Goal: Task Accomplishment & Management: Manage account settings

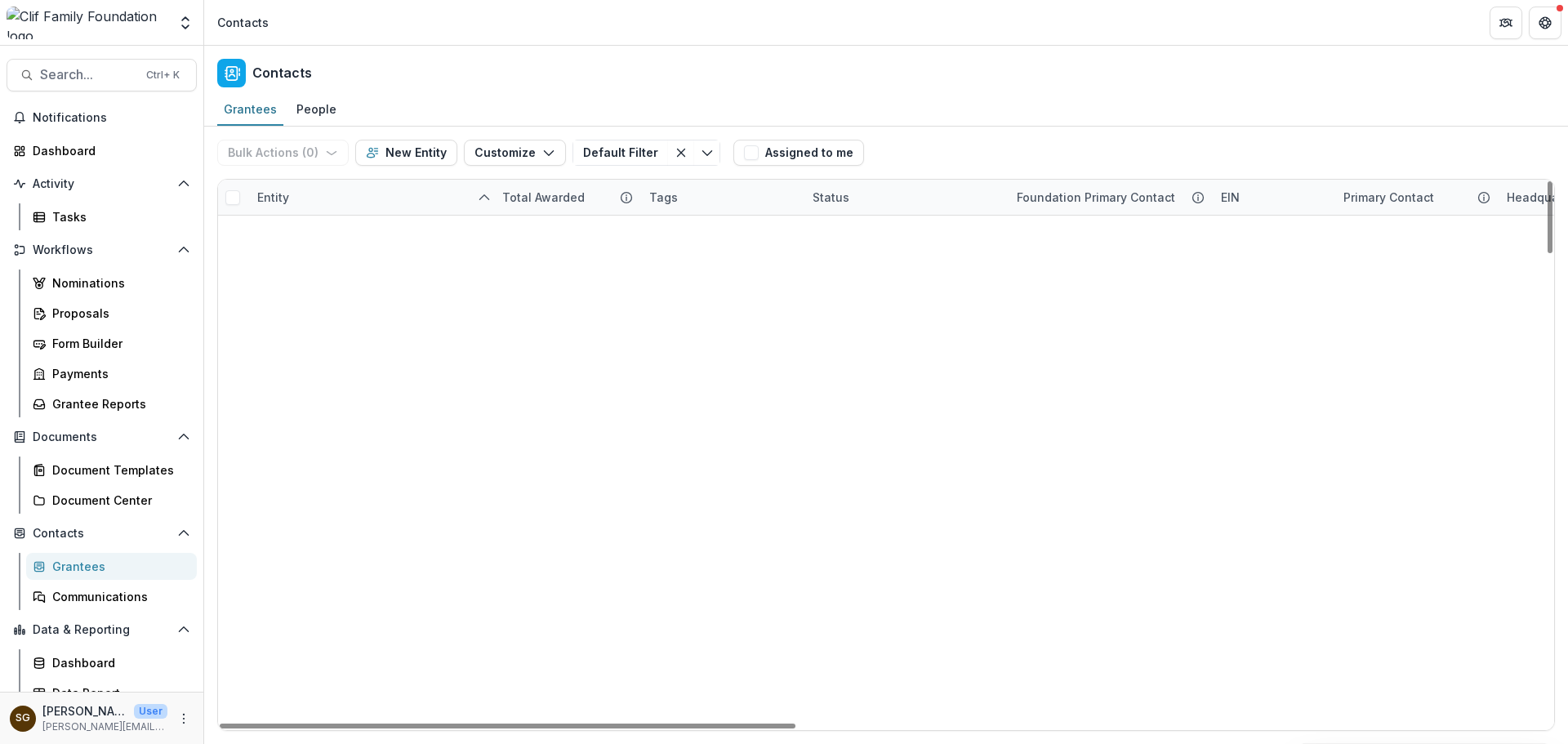
scroll to position [2776, 0]
click at [338, 153] on button "Bulk Actions ( 2 )" at bounding box center [282, 152] width 131 height 26
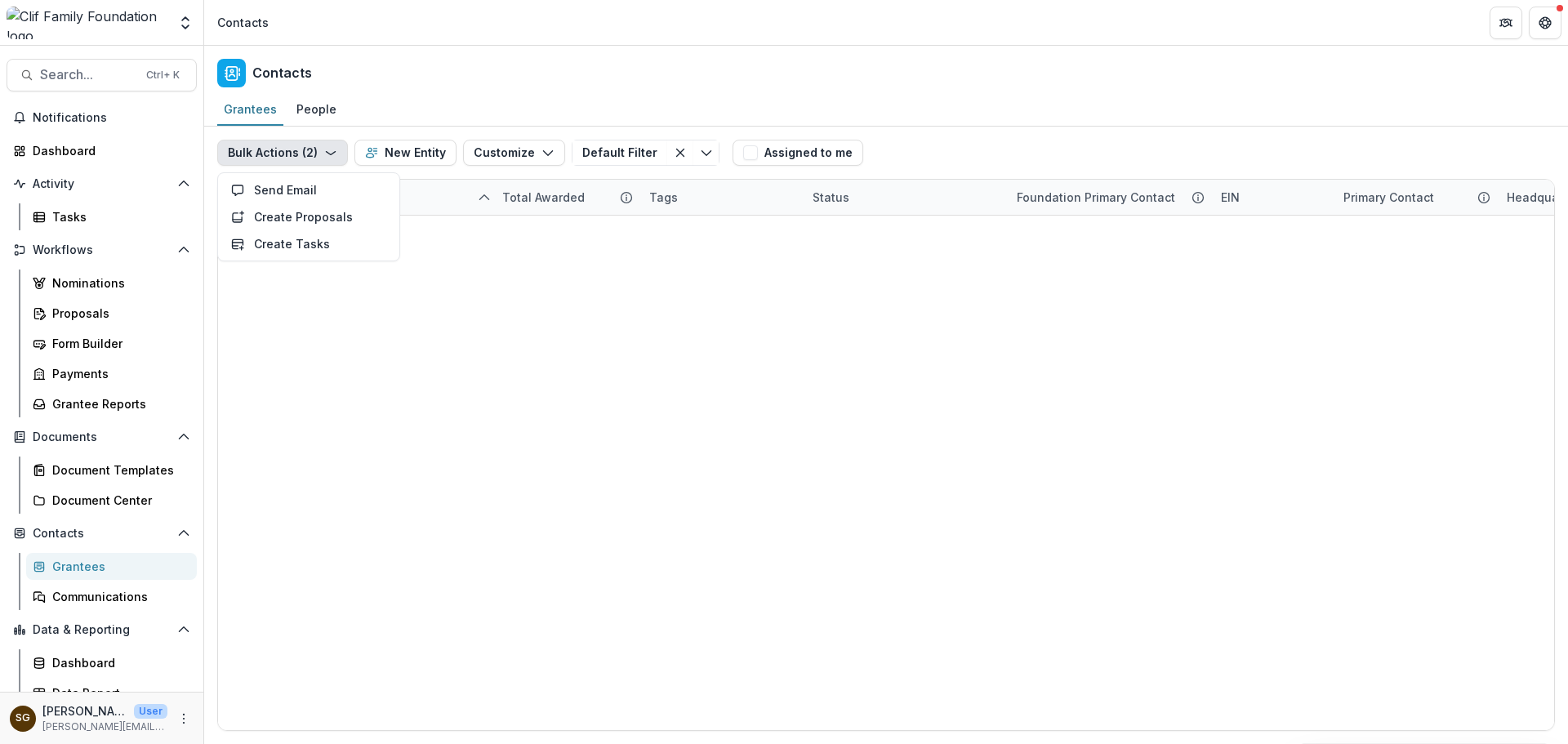
click at [338, 153] on button "Bulk Actions ( 2 )" at bounding box center [282, 152] width 131 height 26
click at [541, 155] on icon "button" at bounding box center [548, 153] width 13 height 13
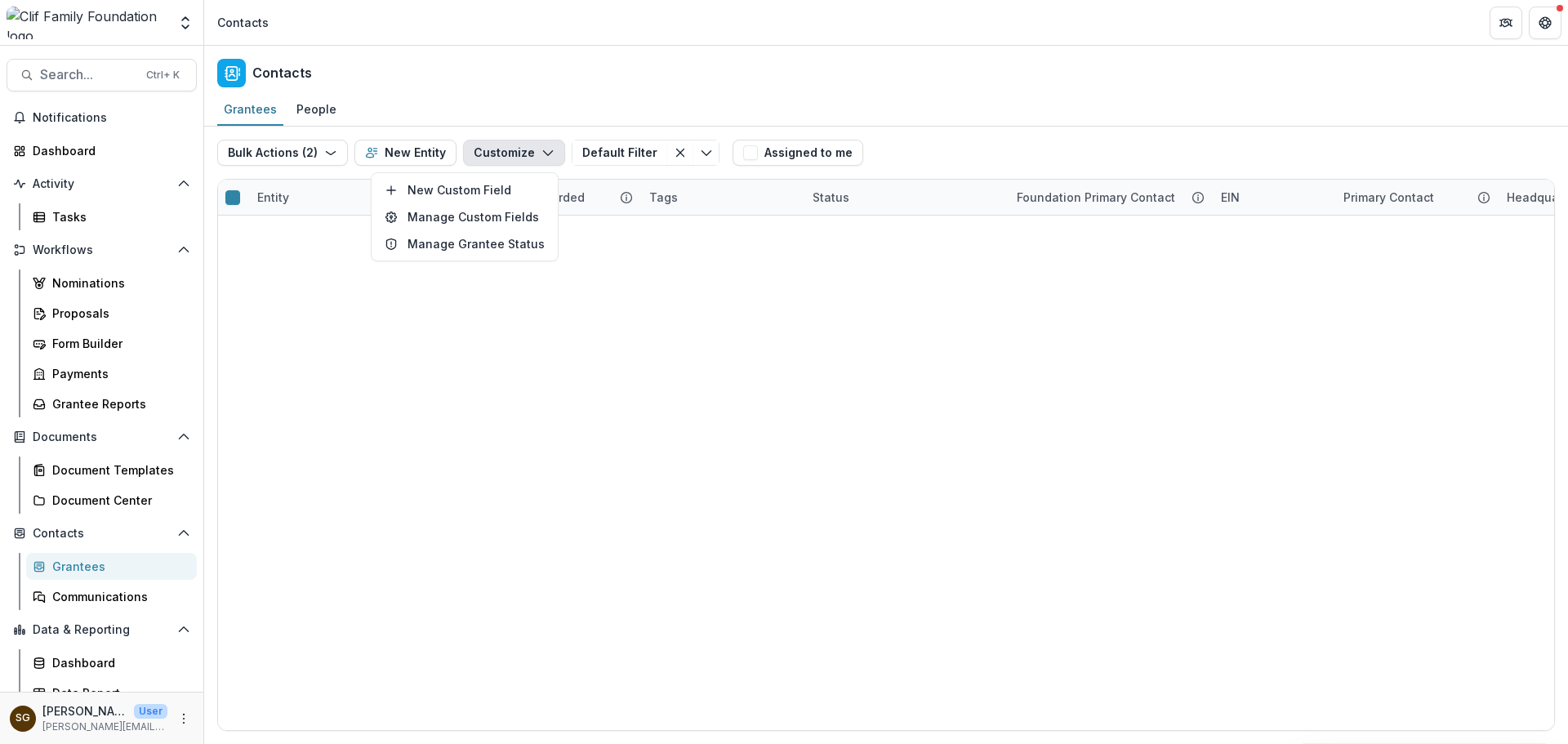
click at [541, 155] on icon "button" at bounding box center [548, 153] width 13 height 13
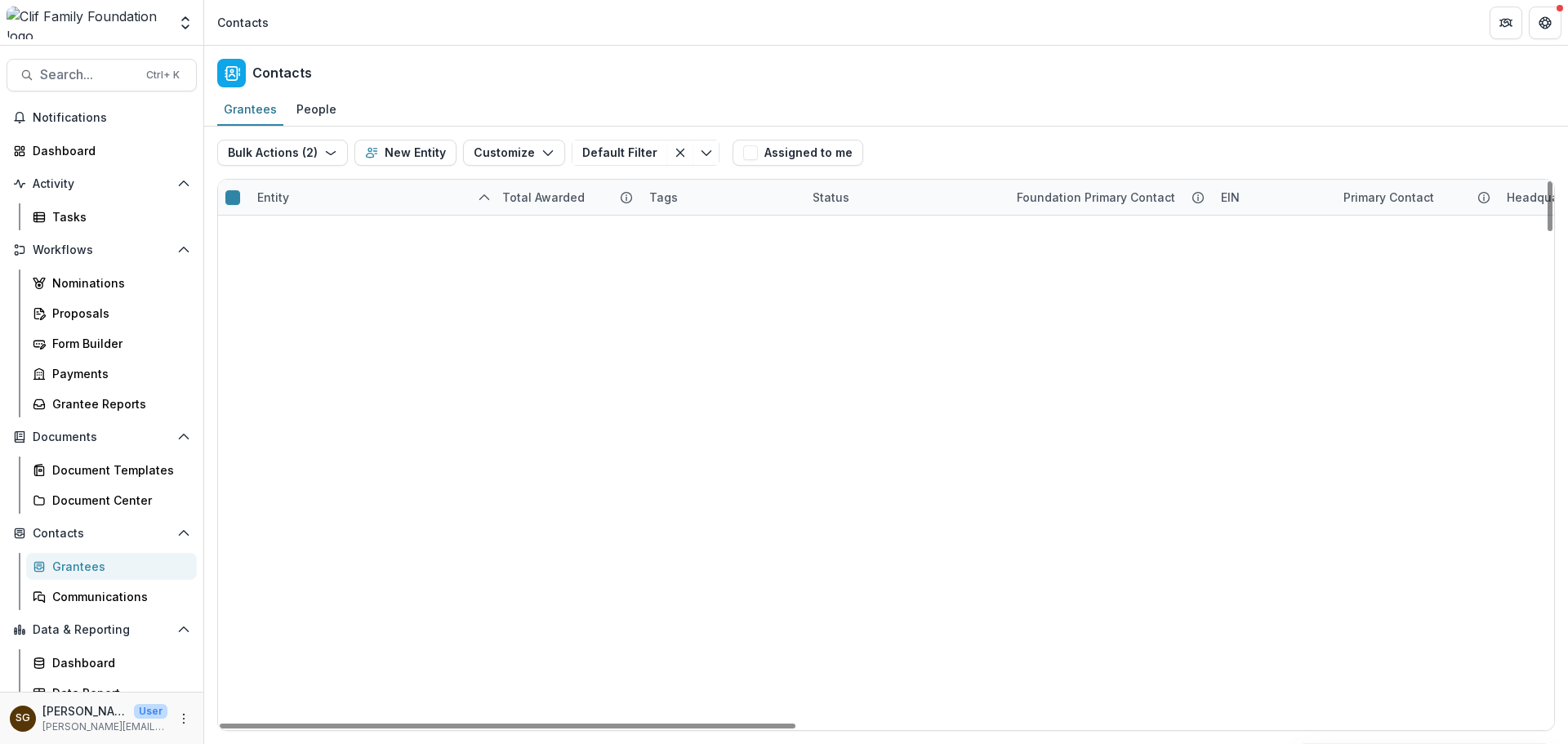
scroll to position [4654, 0]
click at [180, 724] on icon "More" at bounding box center [184, 719] width 13 height 13
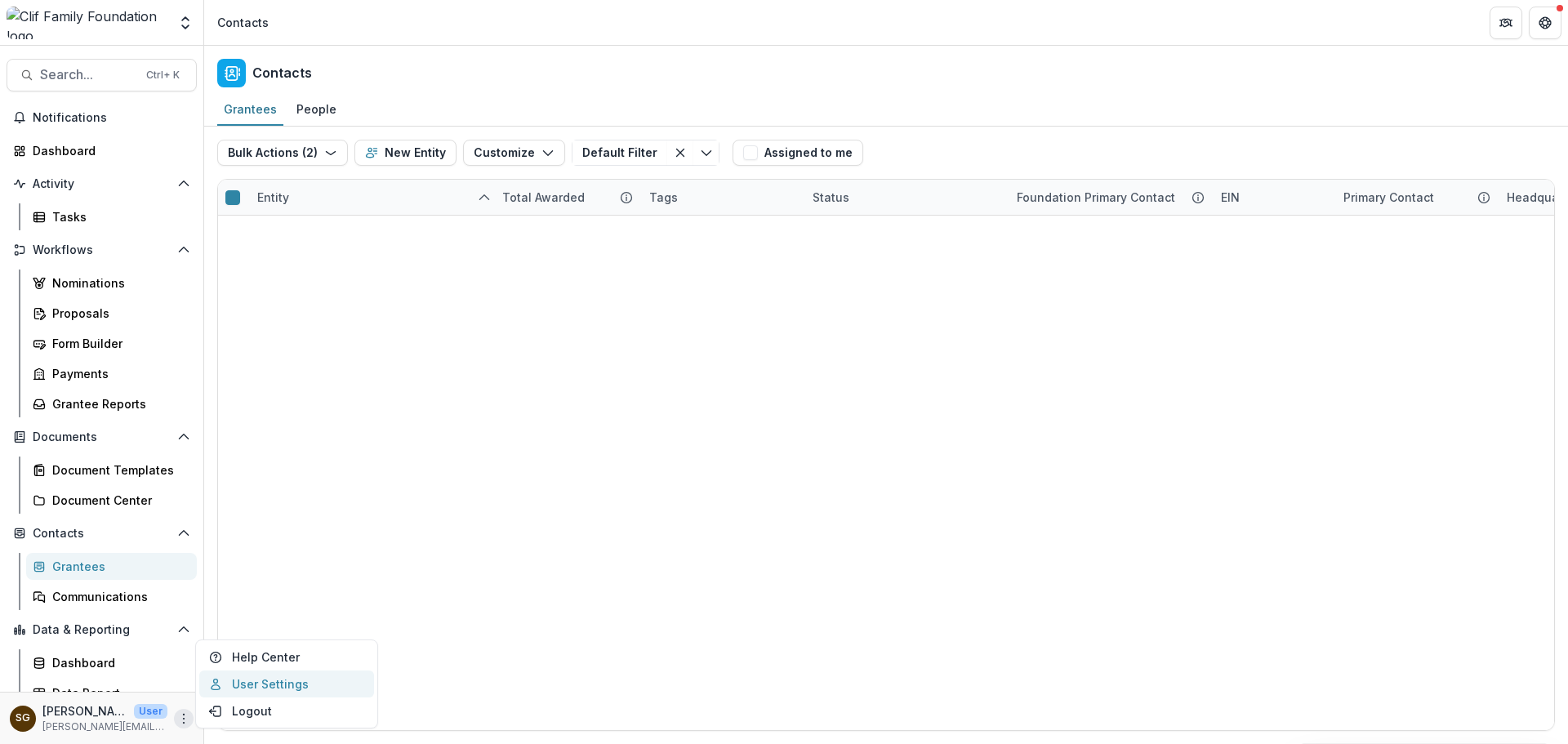
click at [266, 693] on link "User Settings" at bounding box center [287, 684] width 175 height 27
select select "****"
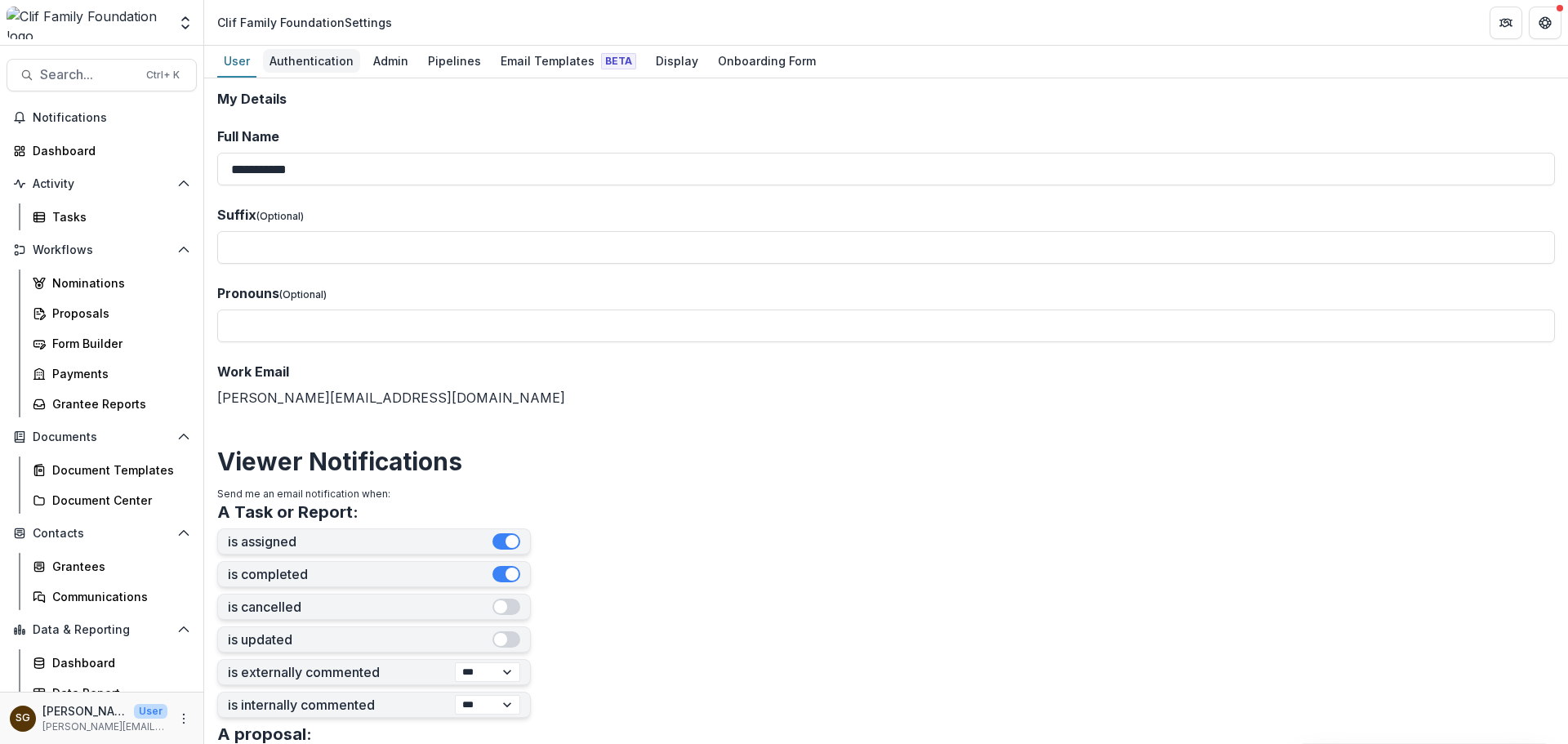
click at [311, 58] on div "Authentication" at bounding box center [311, 61] width 97 height 23
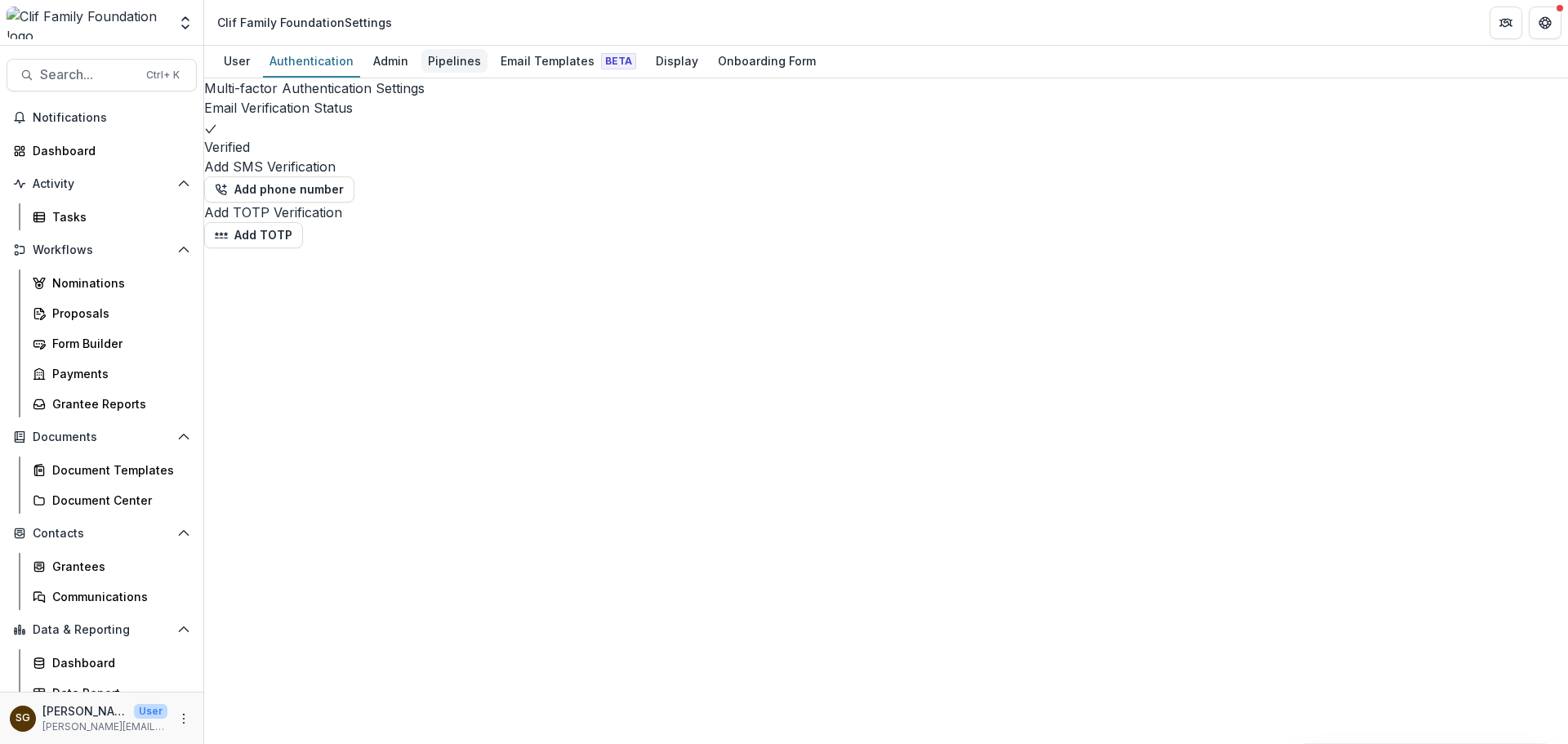
click at [424, 52] on div "Pipelines" at bounding box center [455, 61] width 67 height 23
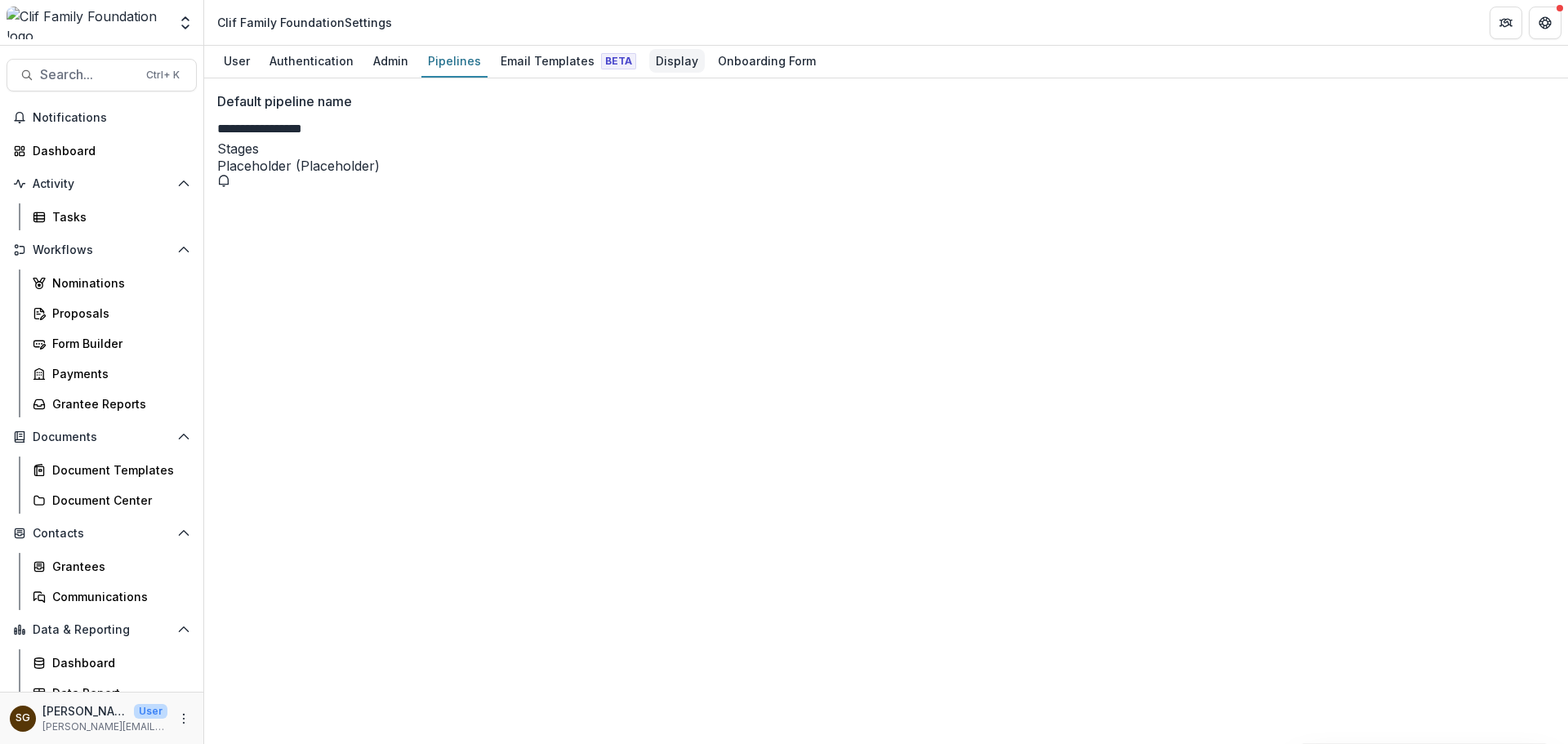
click at [656, 60] on div "Display" at bounding box center [677, 61] width 56 height 23
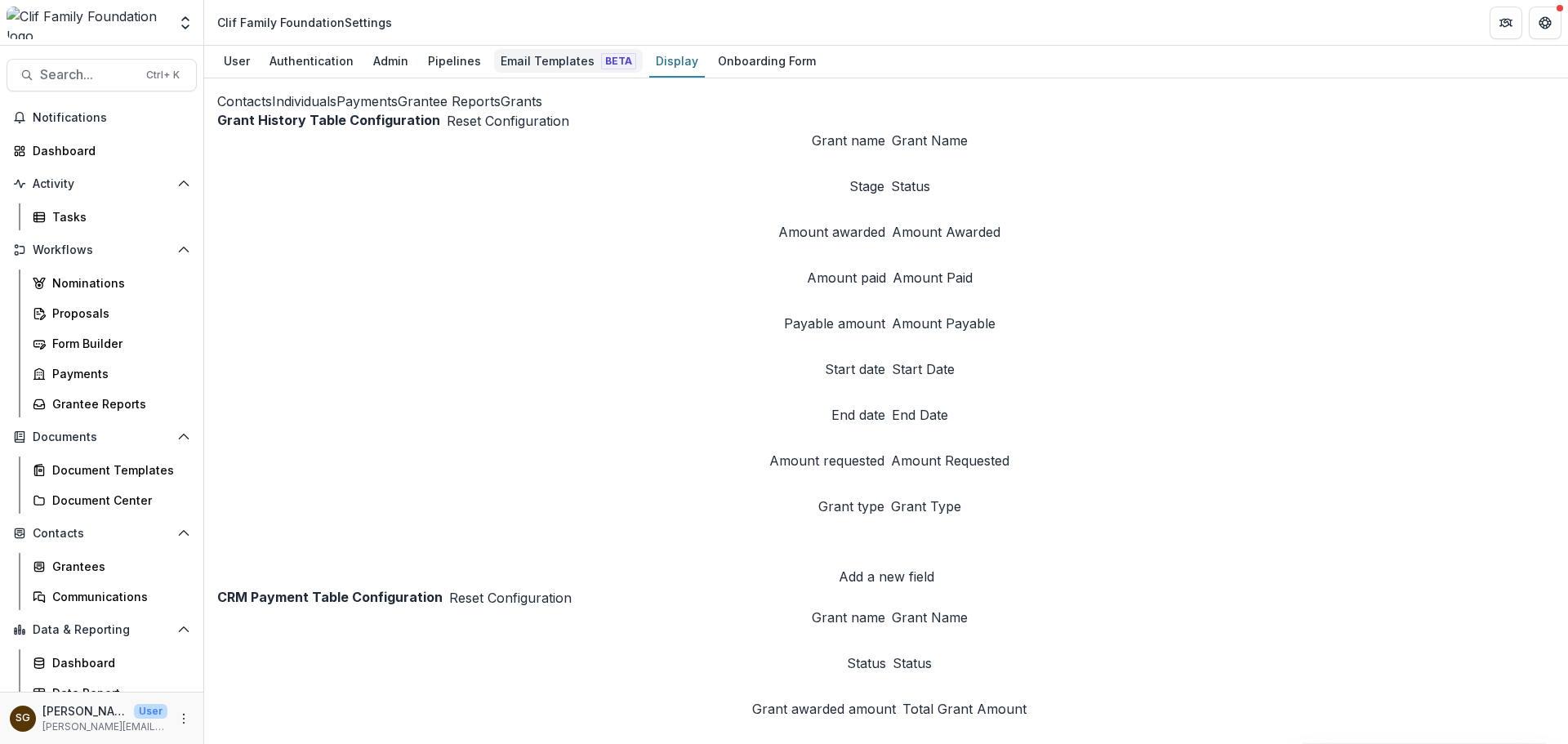
click at [579, 63] on div "Email Templates Beta" at bounding box center [568, 61] width 149 height 23
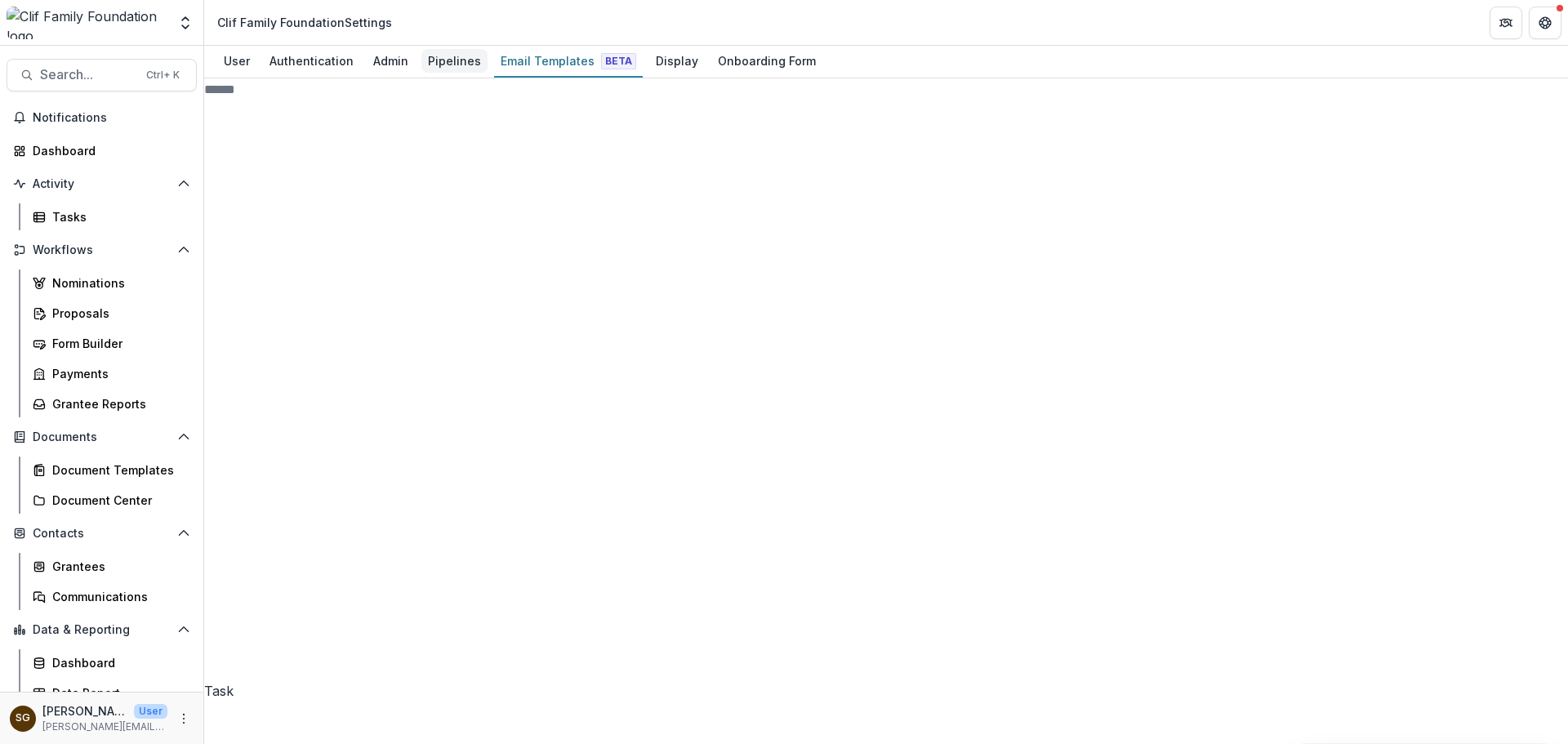
click at [457, 64] on div "Pipelines" at bounding box center [455, 61] width 67 height 23
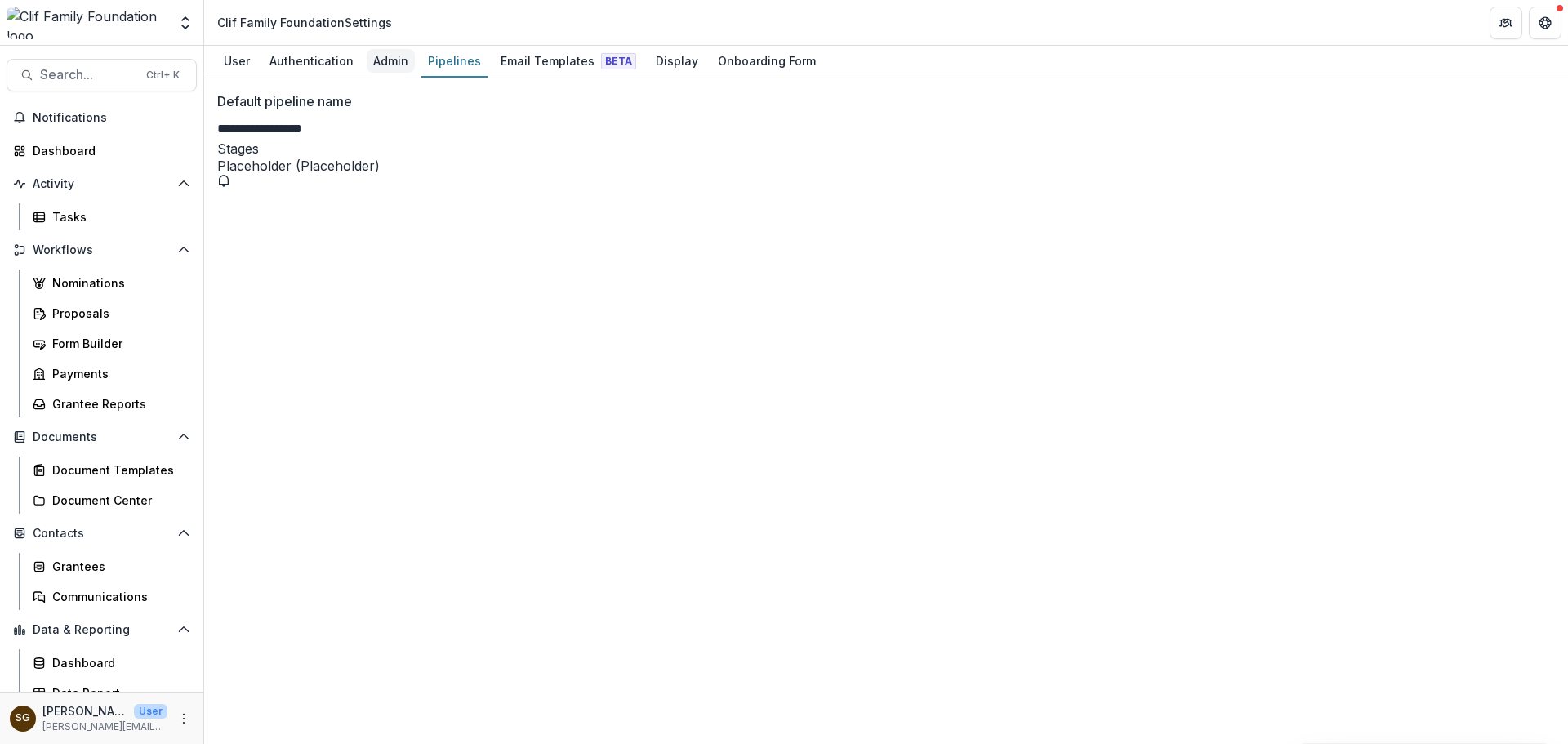
click at [390, 65] on div "Admin" at bounding box center [391, 61] width 48 height 23
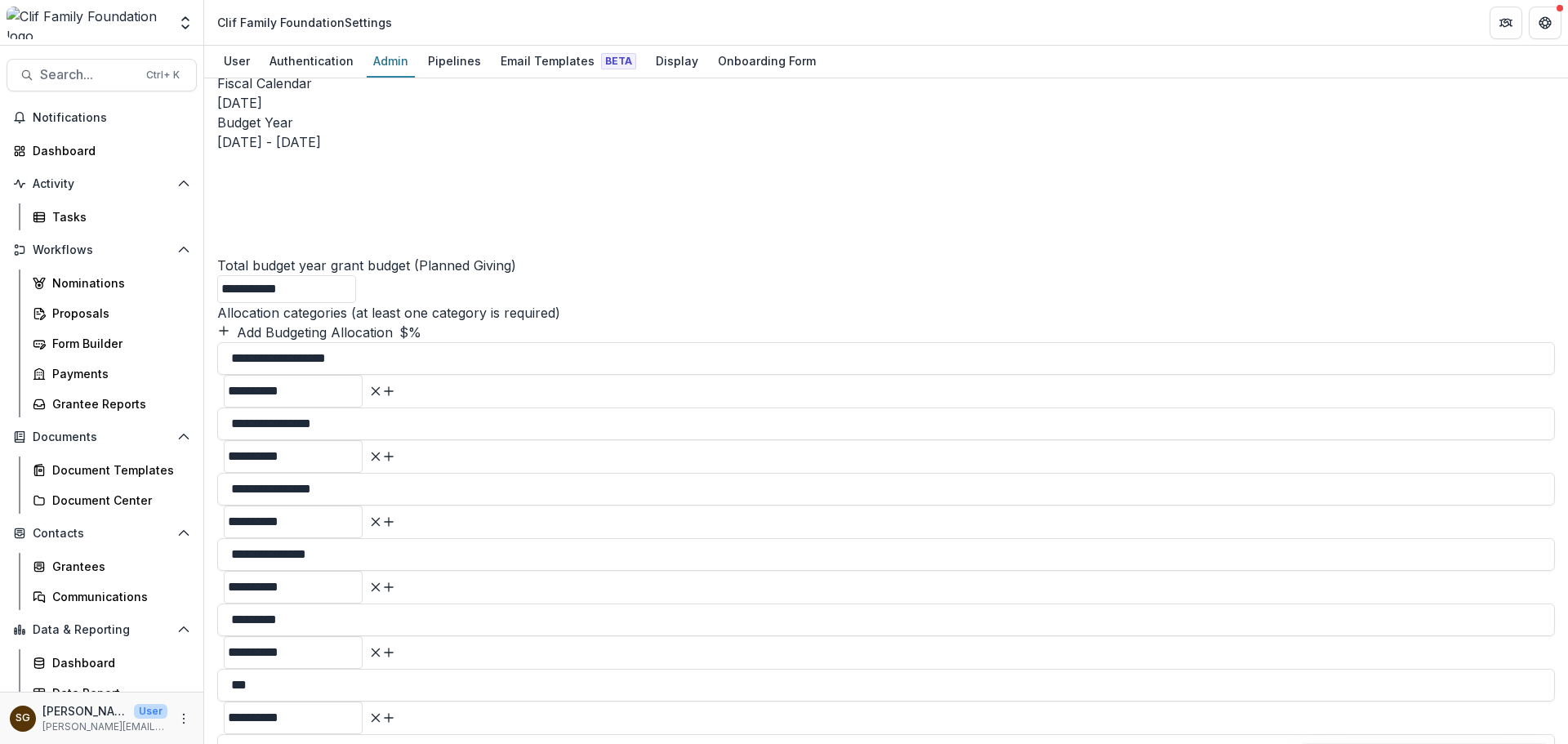
scroll to position [1633, 0]
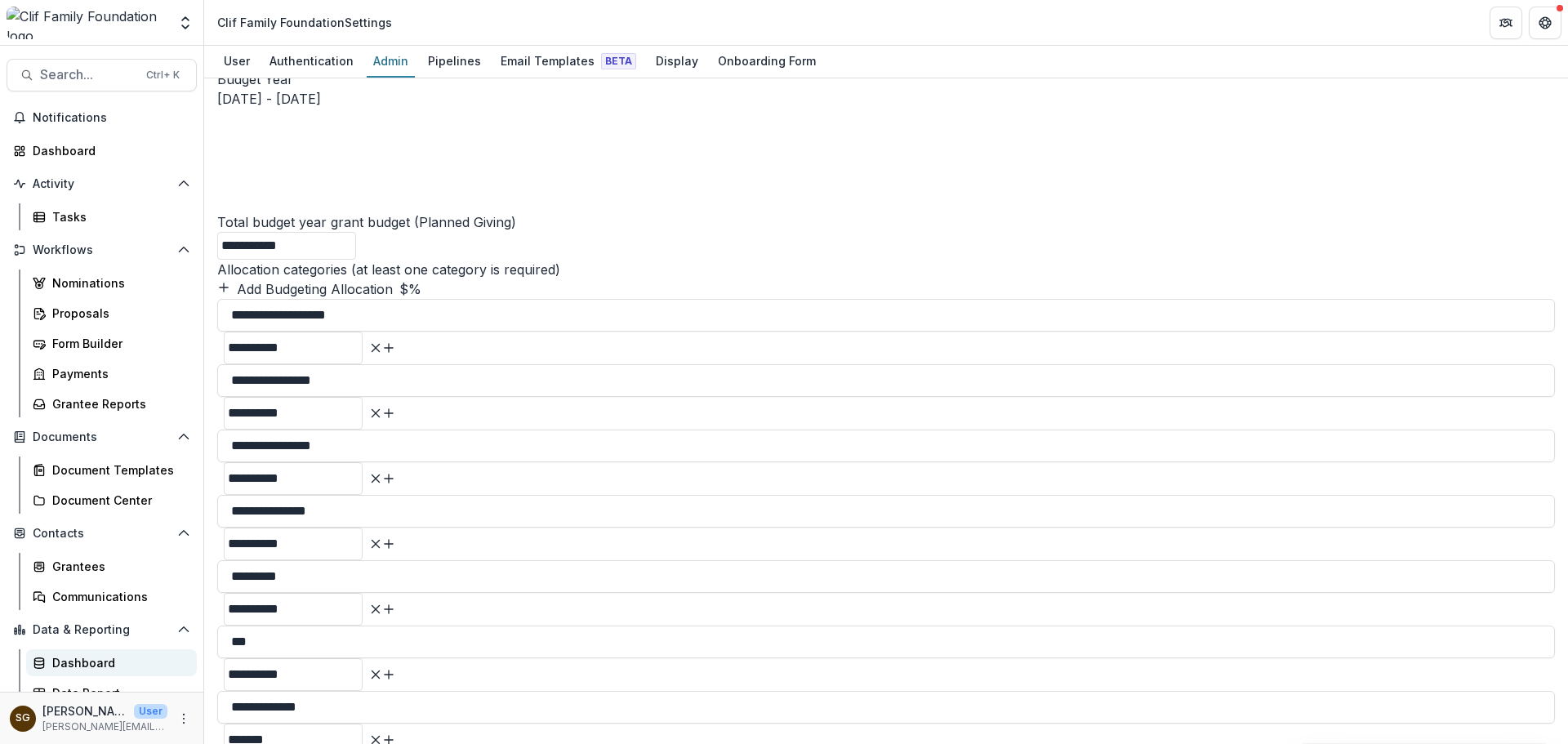
click at [47, 667] on link "Dashboard" at bounding box center [111, 663] width 170 height 27
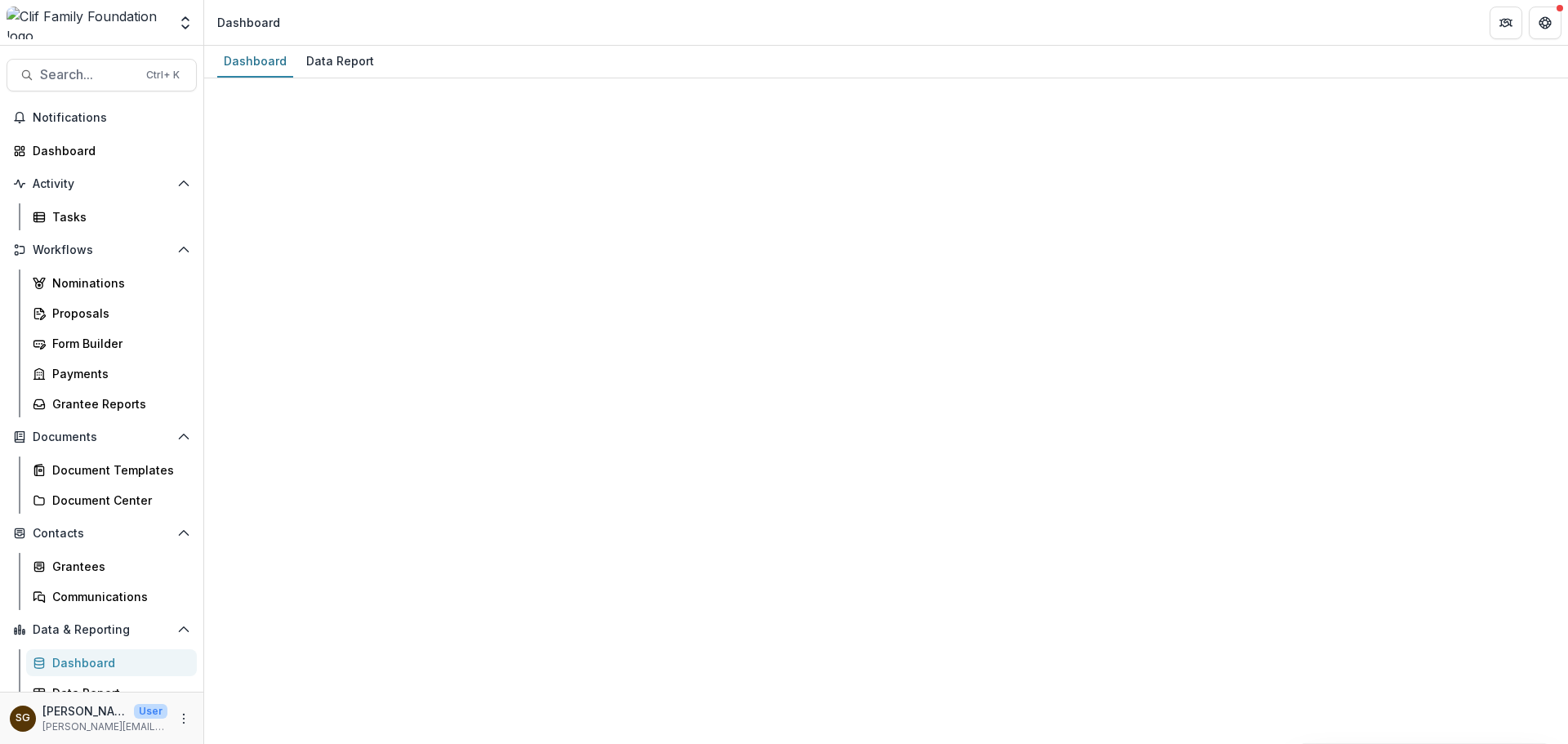
select select "**********"
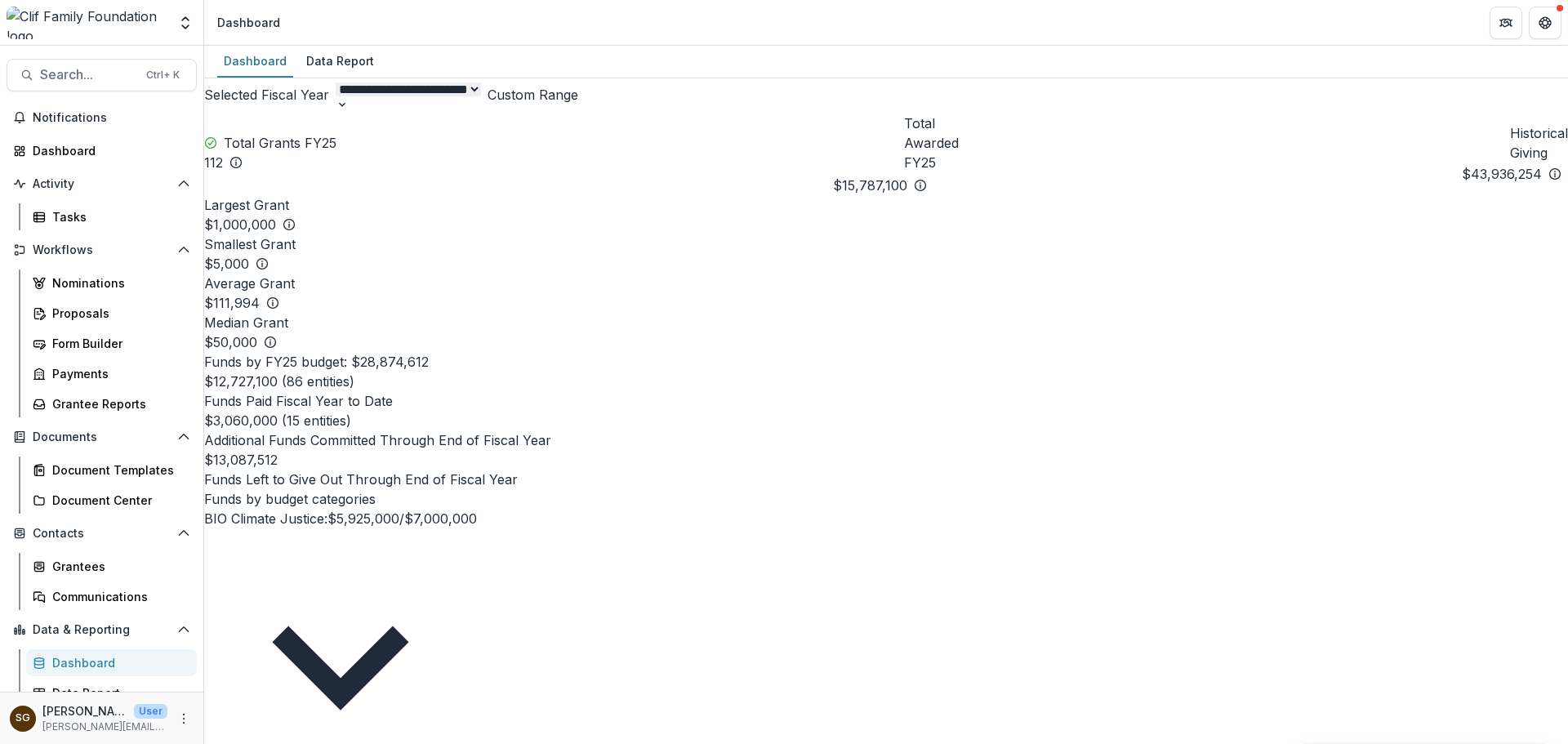
click at [279, 297] on icon at bounding box center [273, 303] width 13 height 13
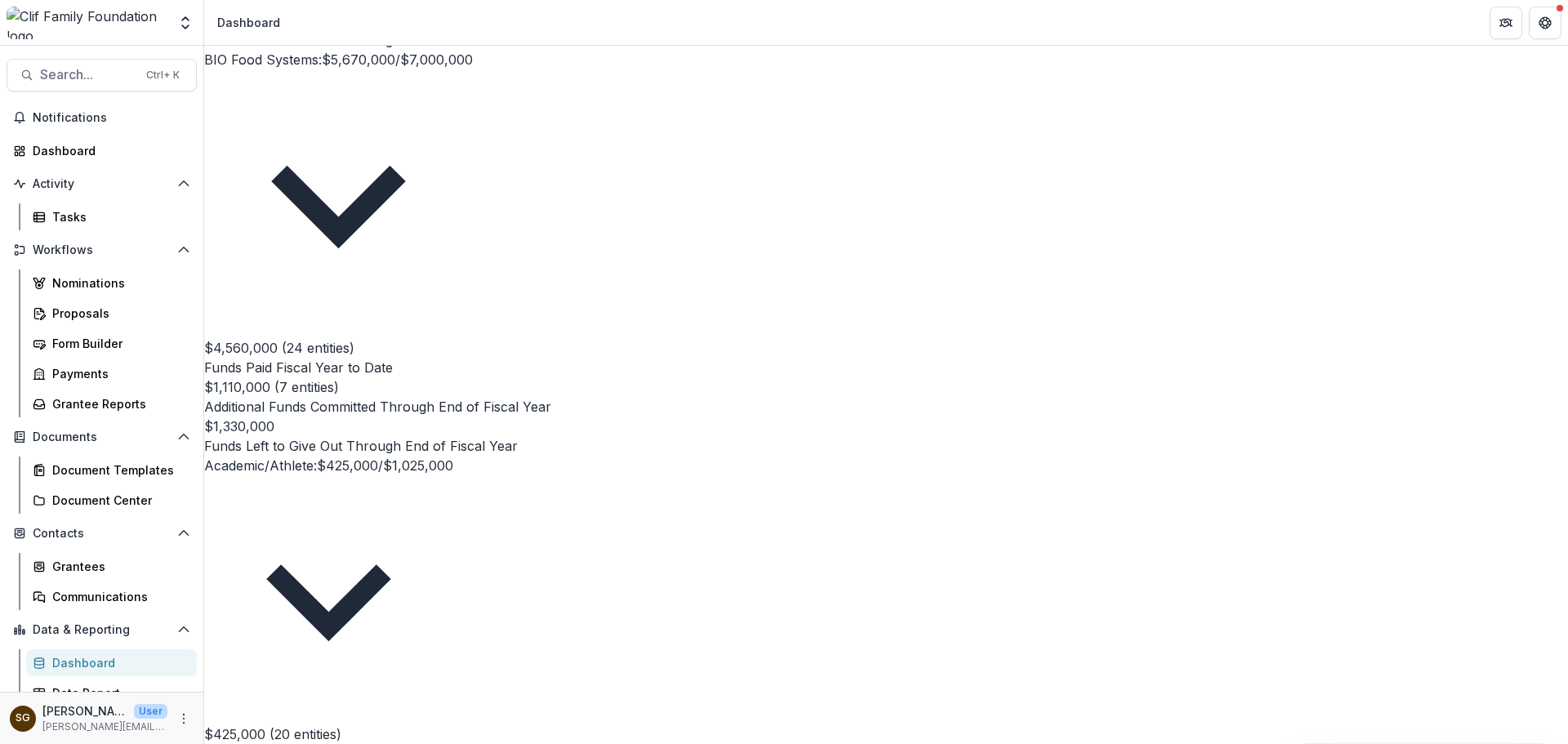
scroll to position [1225, 0]
